Goal: Find specific page/section: Find specific page/section

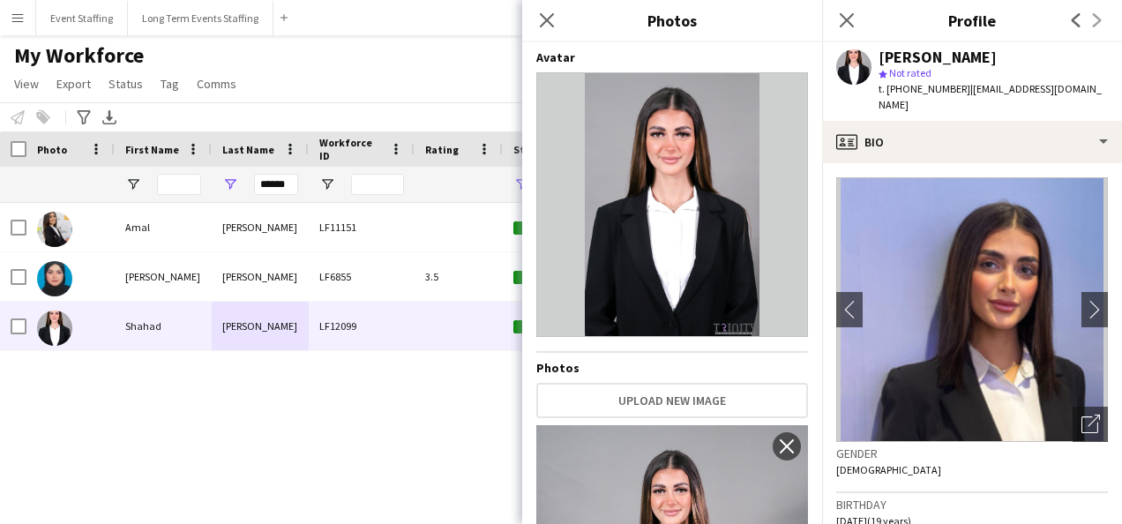
scroll to position [1967, 0]
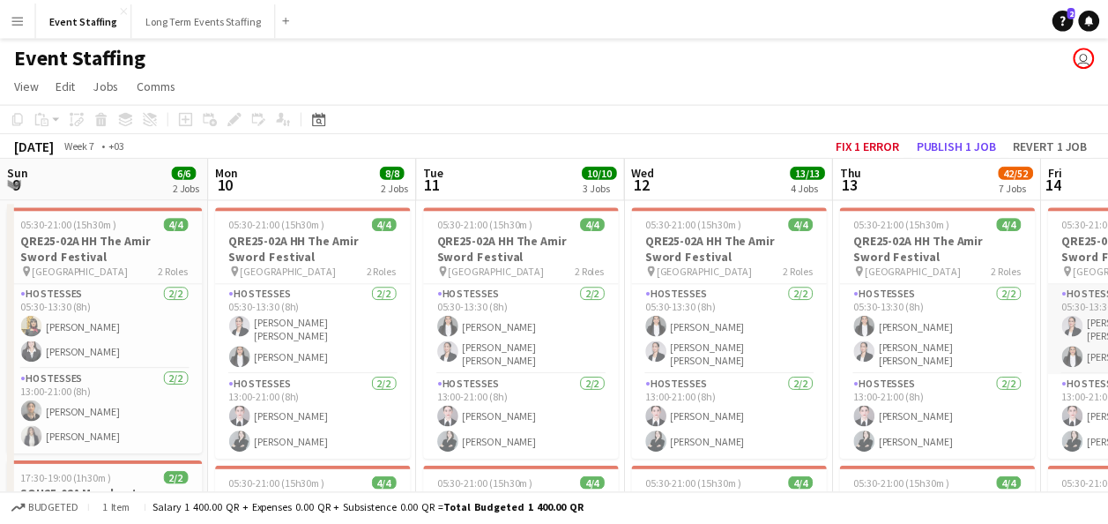
scroll to position [0, 614]
